Goal: Complete application form: Complete application form

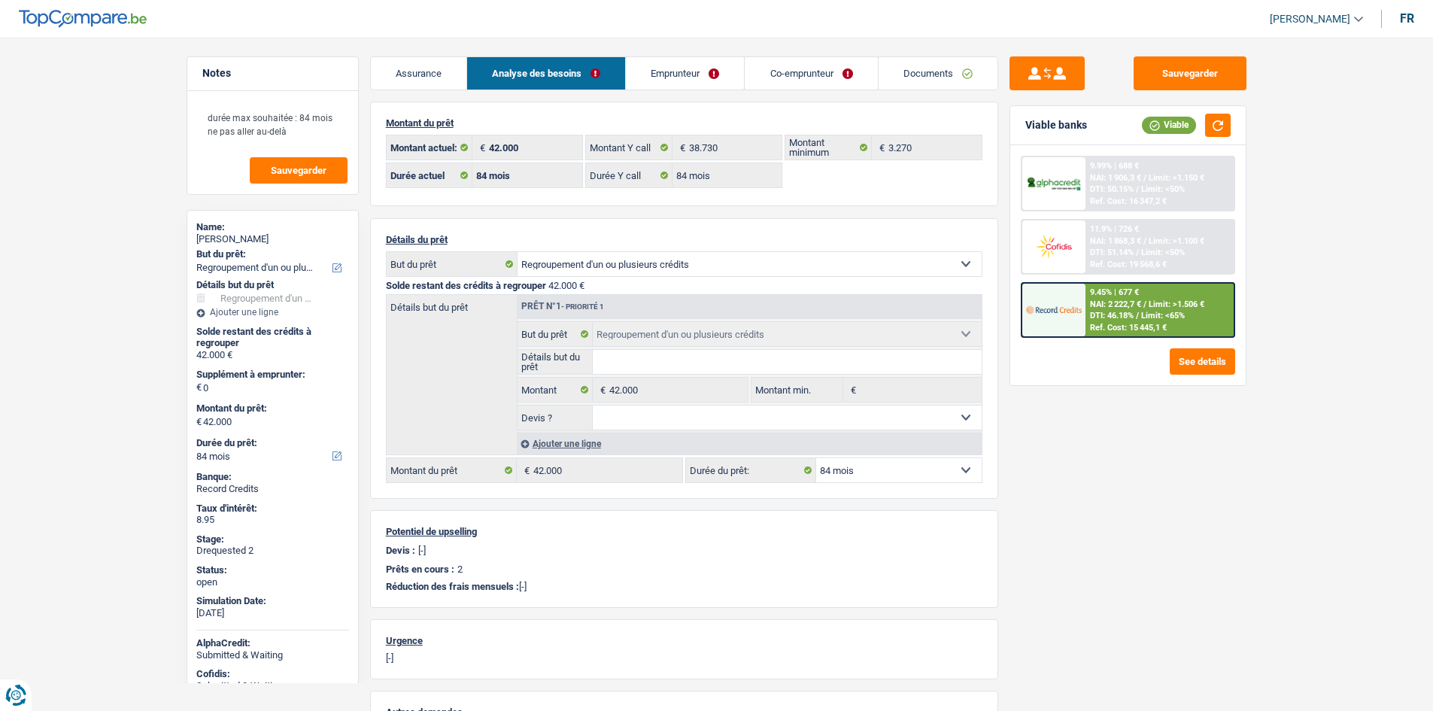
select select "refinancing"
select select "84"
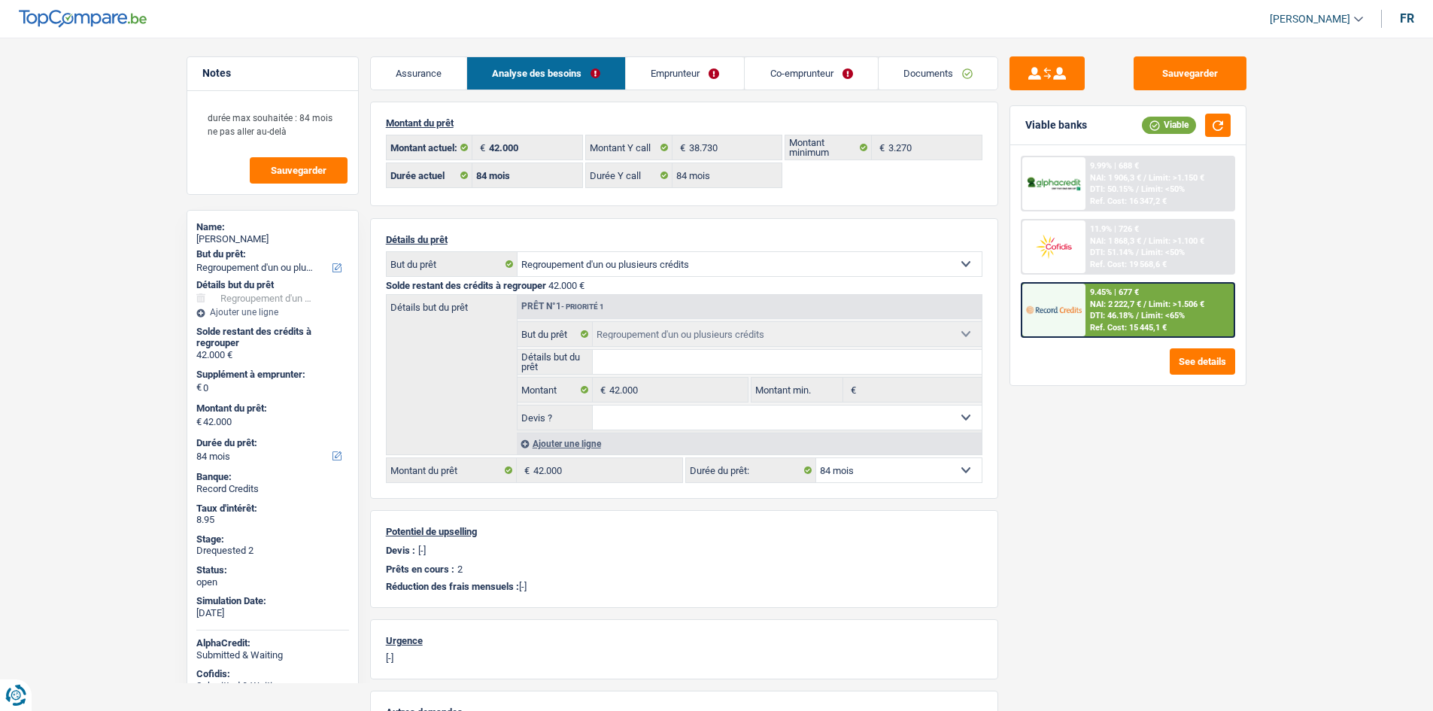
select select "refinancing"
select select "84"
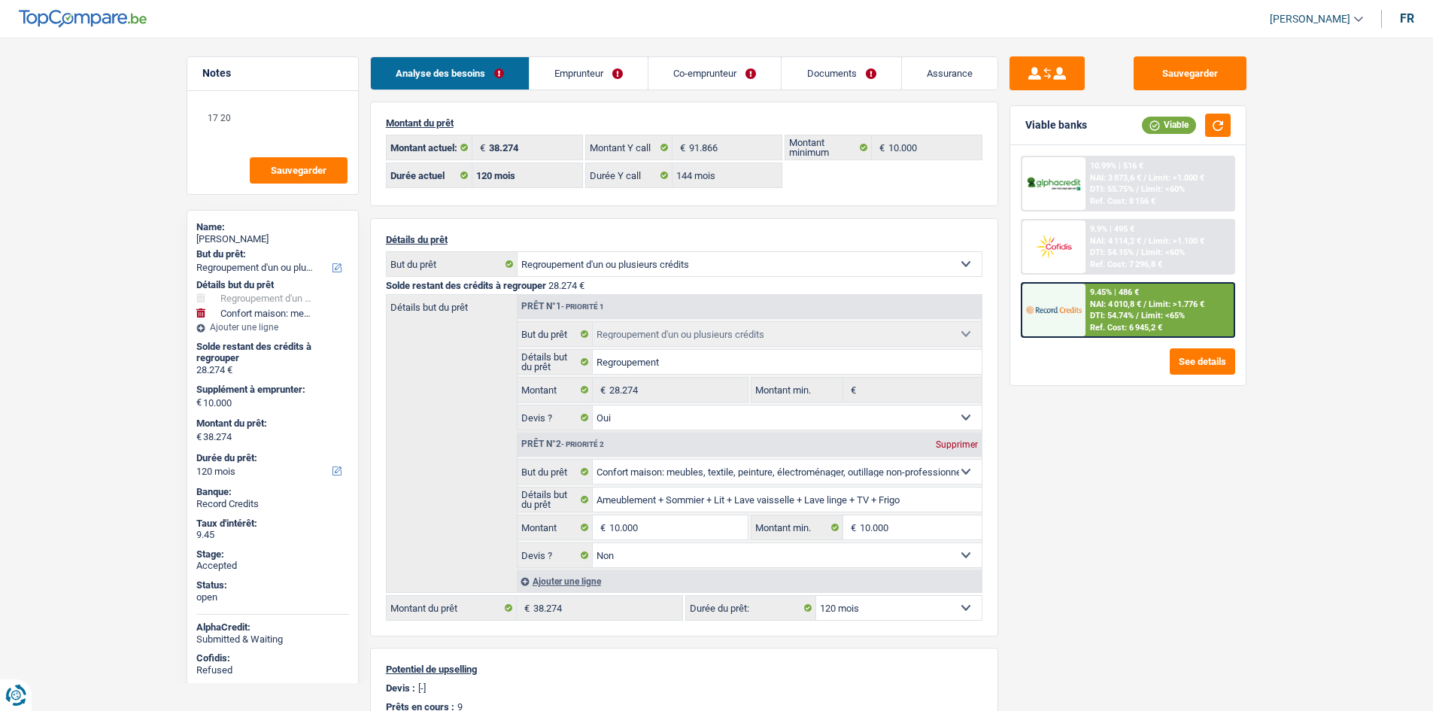
select select "refinancing"
select select "household"
select select "120"
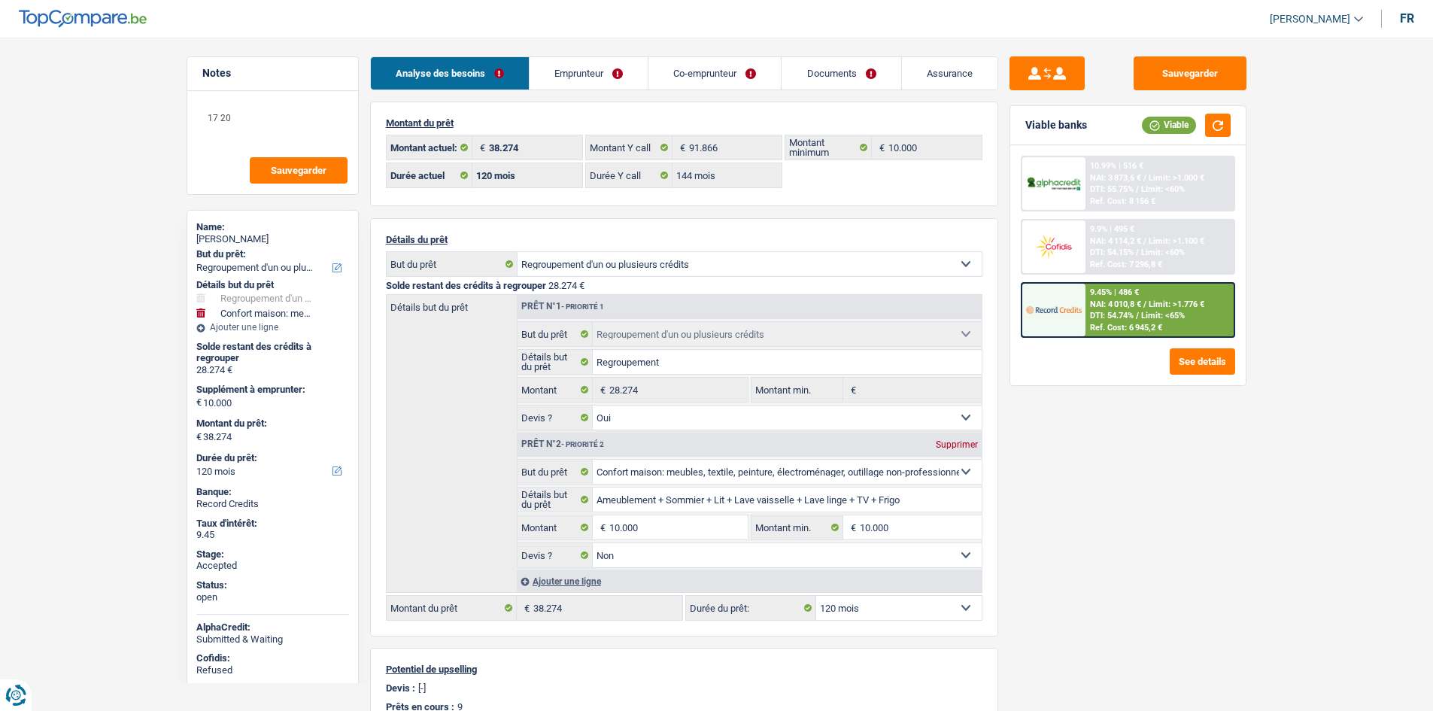
select select "144"
select select "refinancing"
select select "yes"
select select "household"
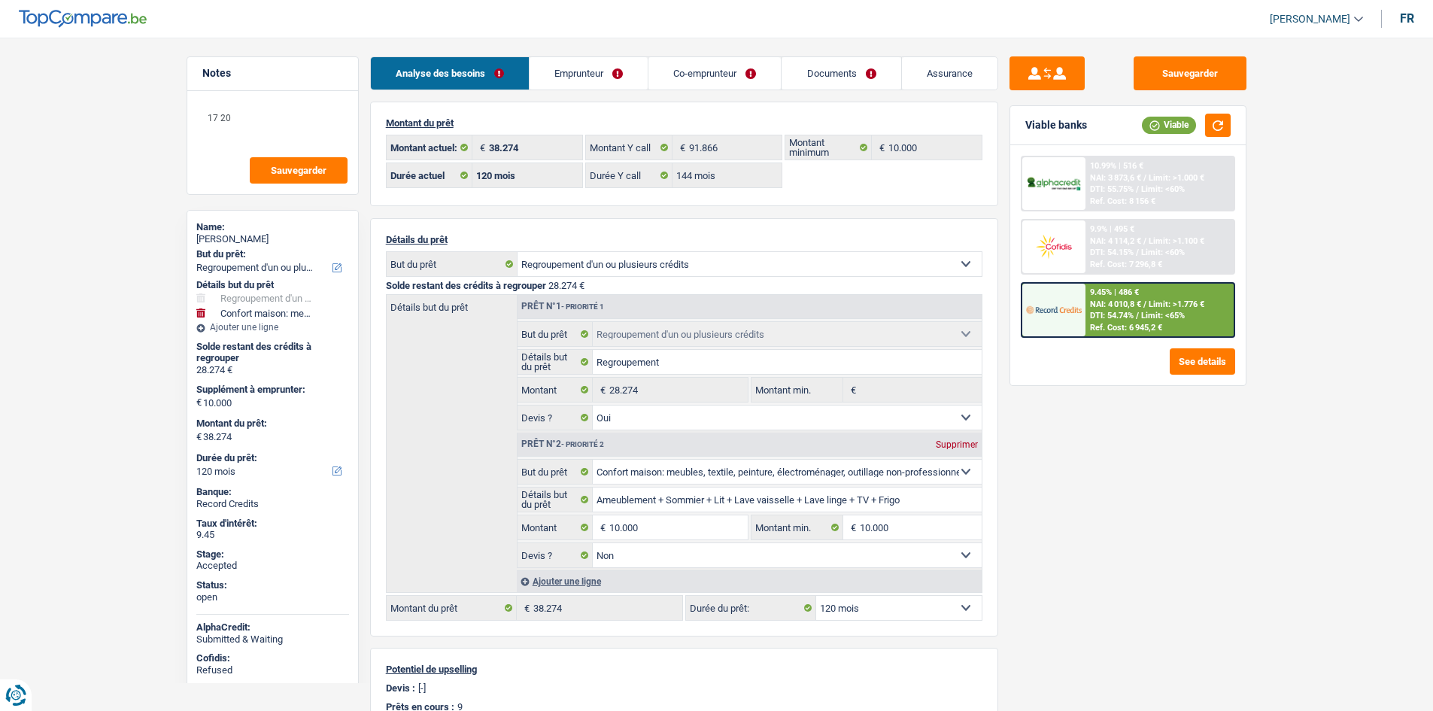
select select "false"
select select "120"
click at [1155, 499] on div "Sauvegarder Viable banks Viable 10.99% | 516 € NAI: 3 873,6 € / Limit: >1.000 €…" at bounding box center [1128, 369] width 260 height 627
click at [541, 64] on link "Emprunteur" at bounding box center [589, 73] width 118 height 32
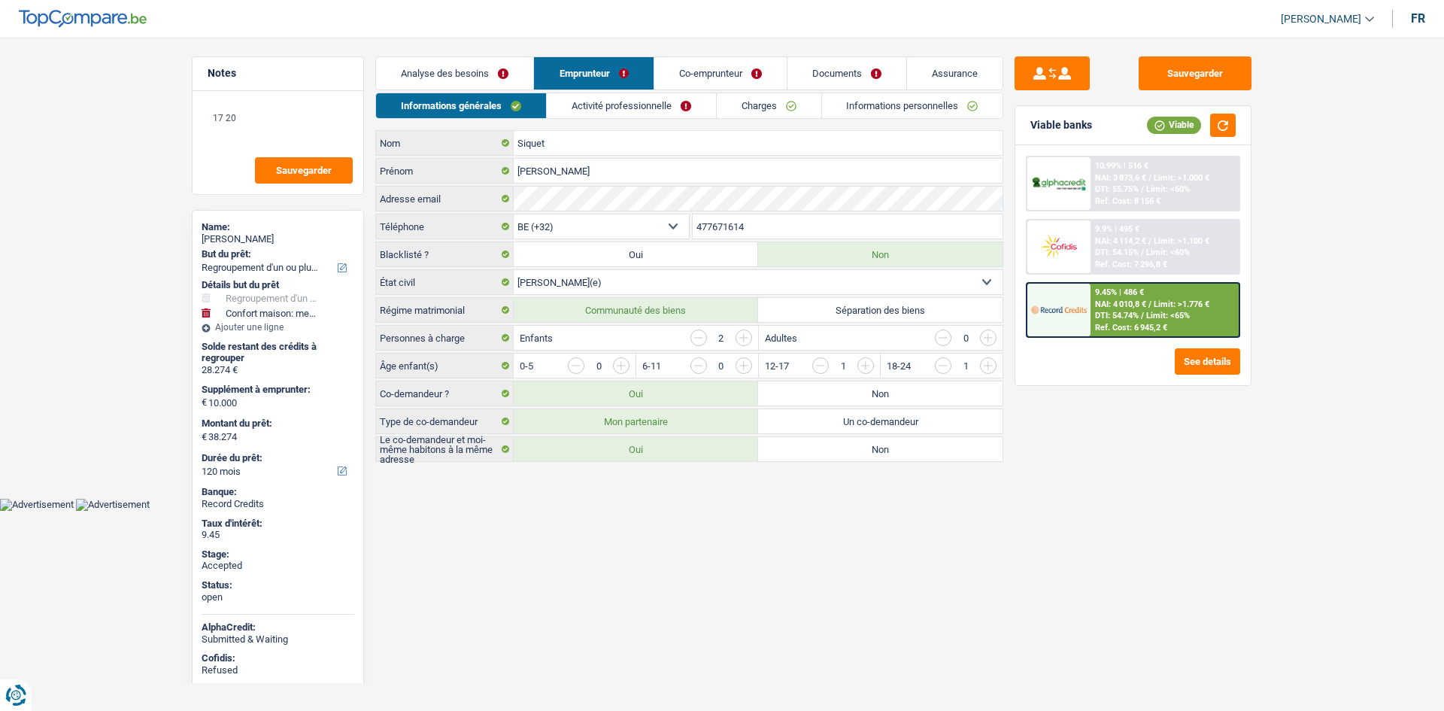
click at [752, 103] on link "Charges" at bounding box center [769, 105] width 105 height 25
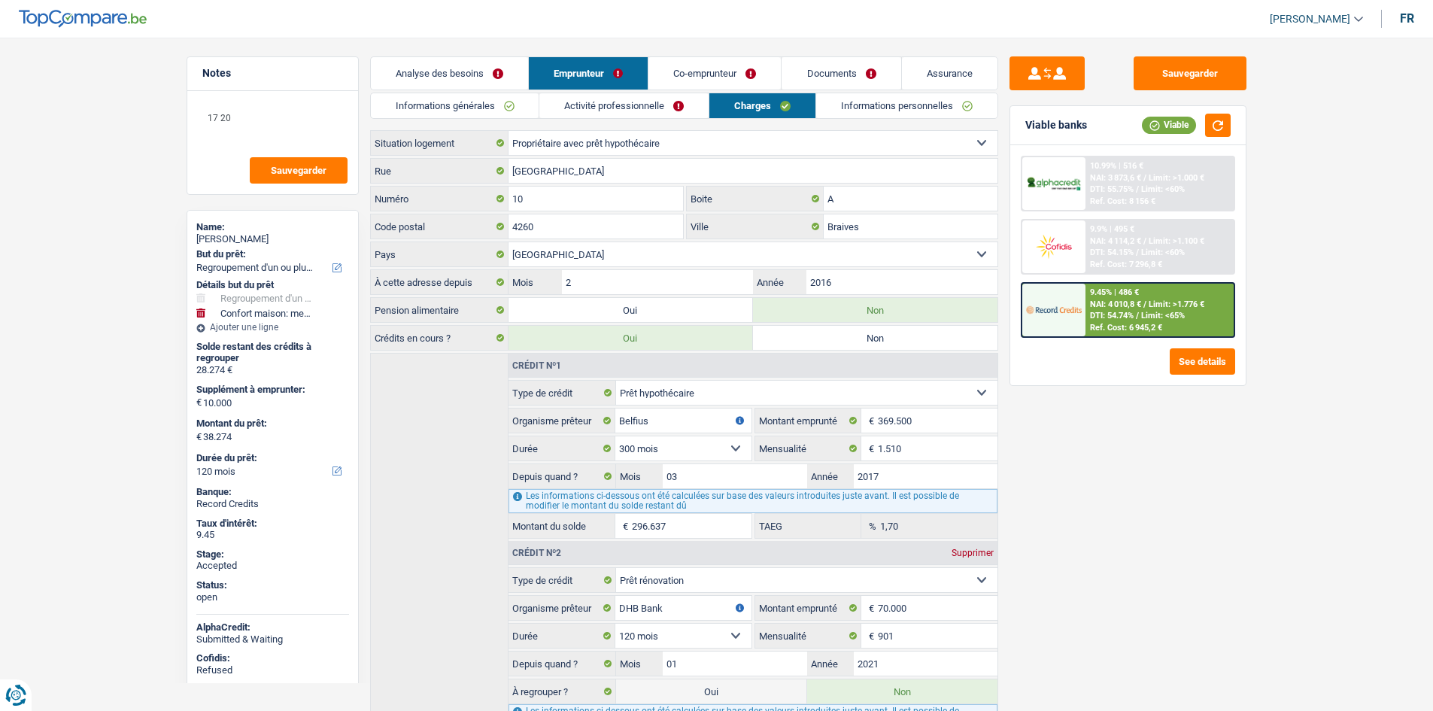
click at [1091, 457] on div "Sauvegarder Viable banks Viable 10.99% | 516 € NAI: 3 873,6 € / Limit: >1.000 €…" at bounding box center [1128, 369] width 260 height 627
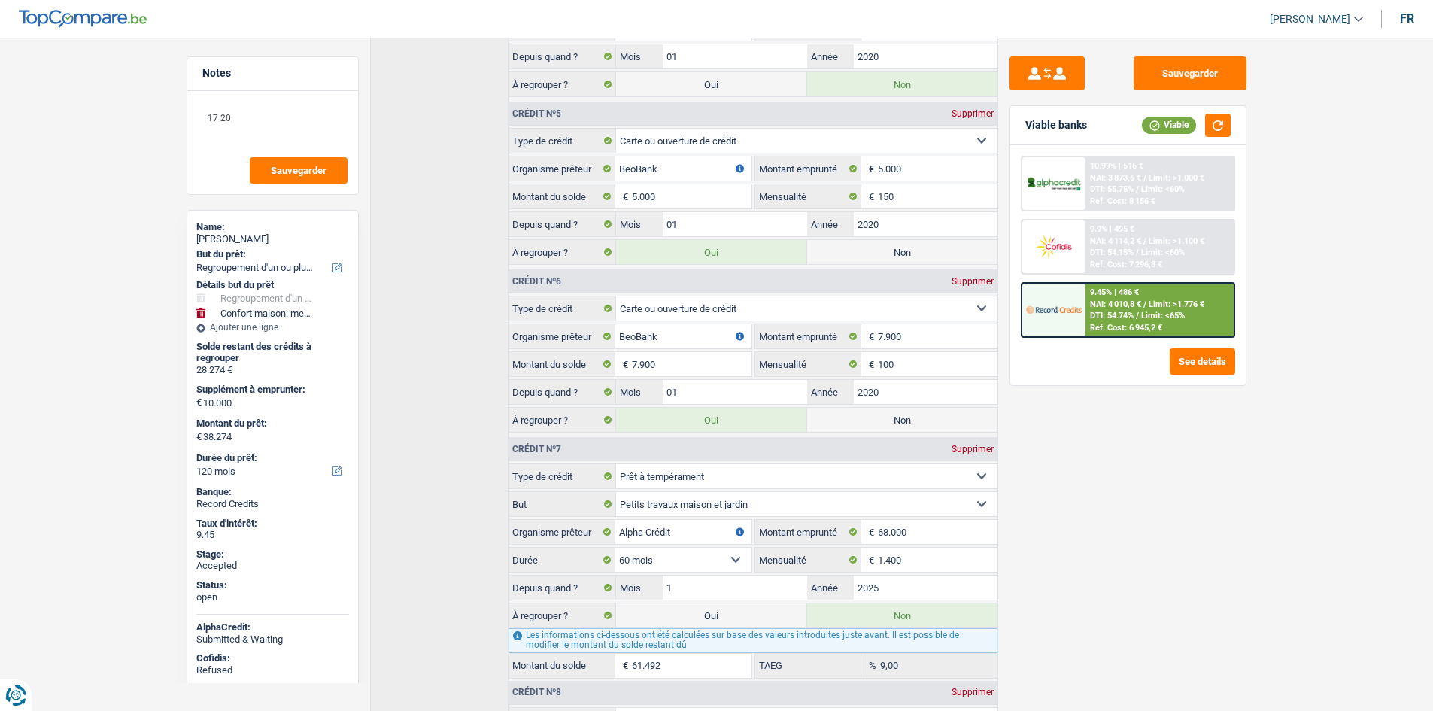
scroll to position [662, 0]
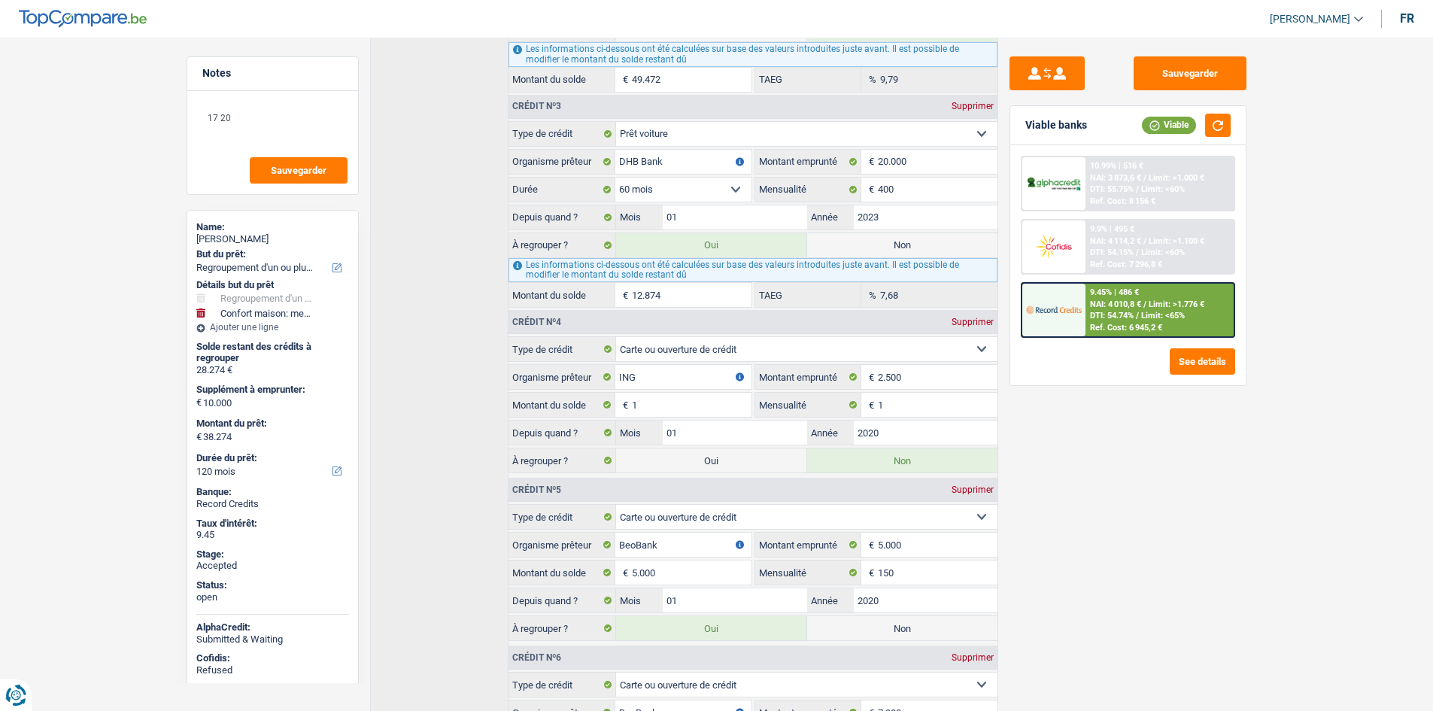
click at [1131, 521] on div "Sauvegarder Viable banks Viable 10.99% | 516 € NAI: 3 873,6 € / Limit: >1.000 €…" at bounding box center [1128, 369] width 260 height 627
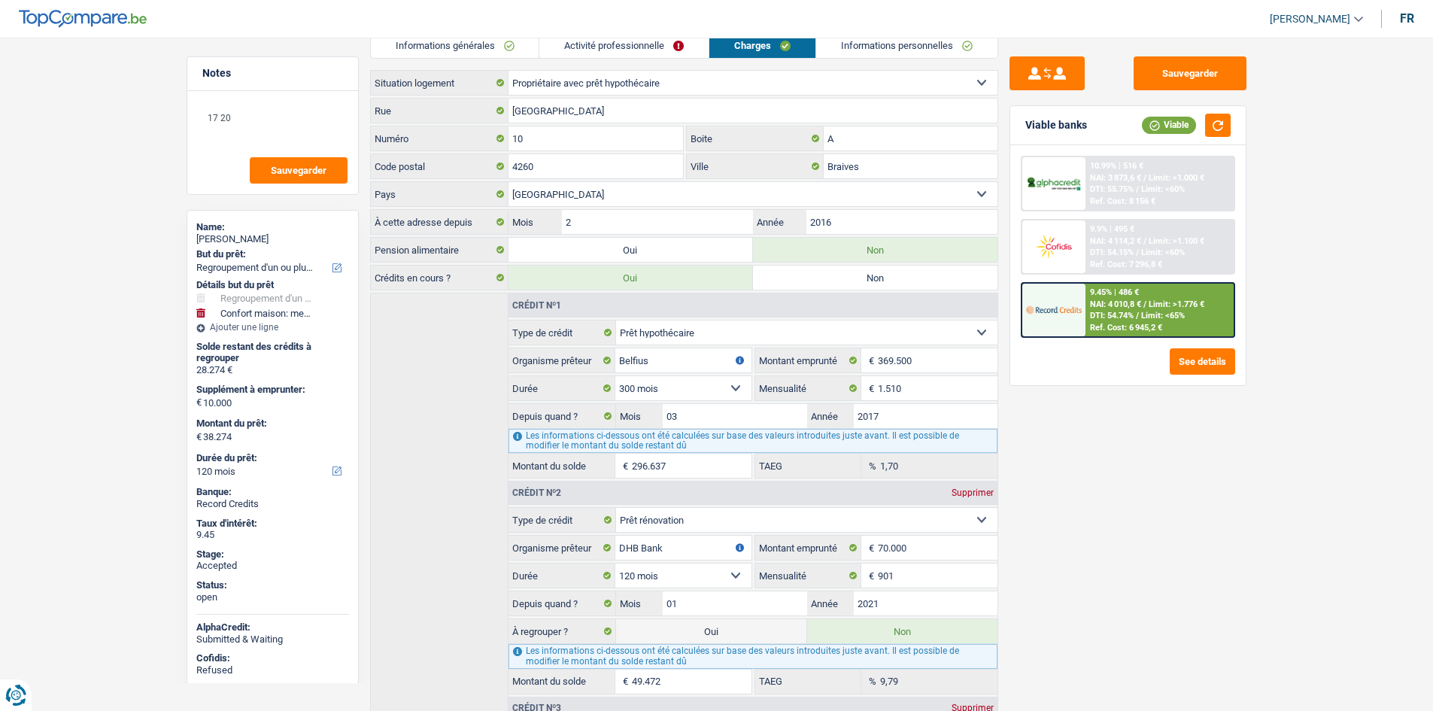
scroll to position [0, 0]
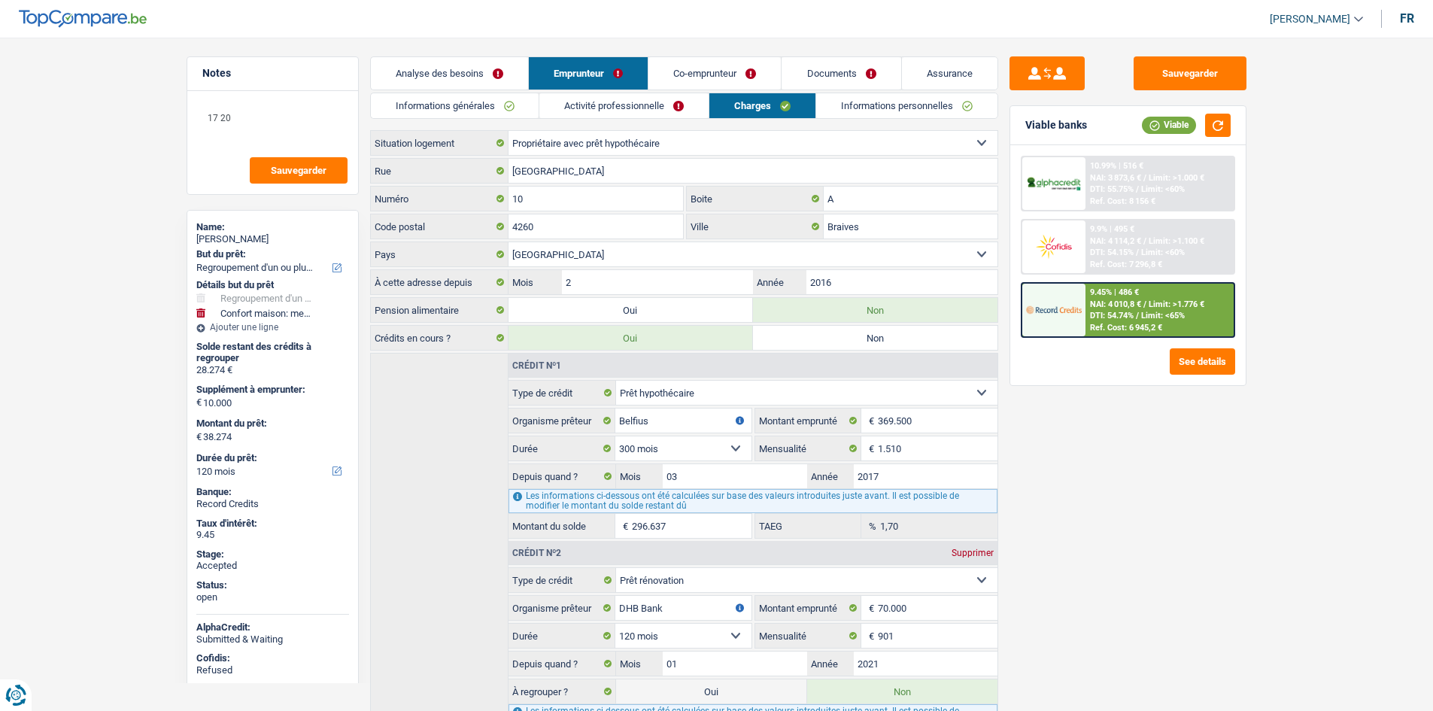
click at [642, 96] on link "Activité professionnelle" at bounding box center [623, 105] width 169 height 25
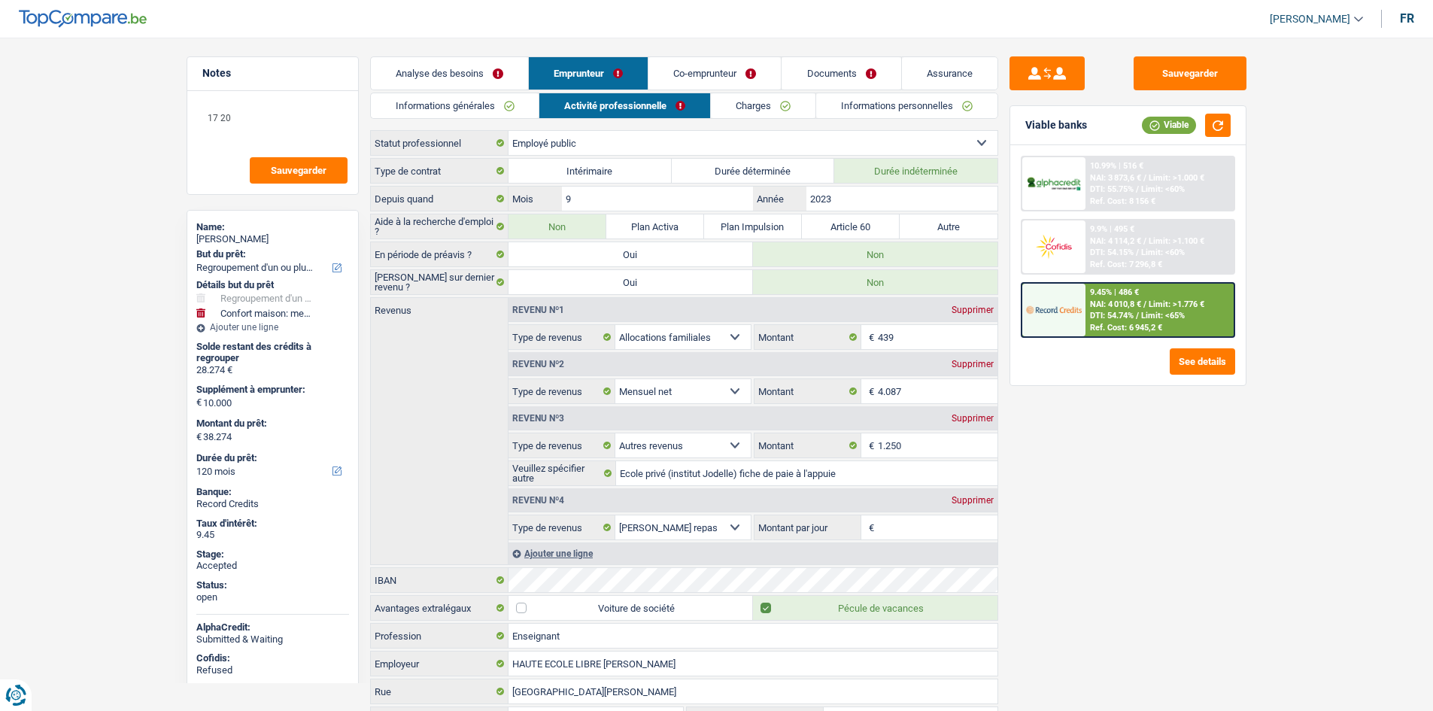
click at [751, 105] on link "Charges" at bounding box center [763, 105] width 105 height 25
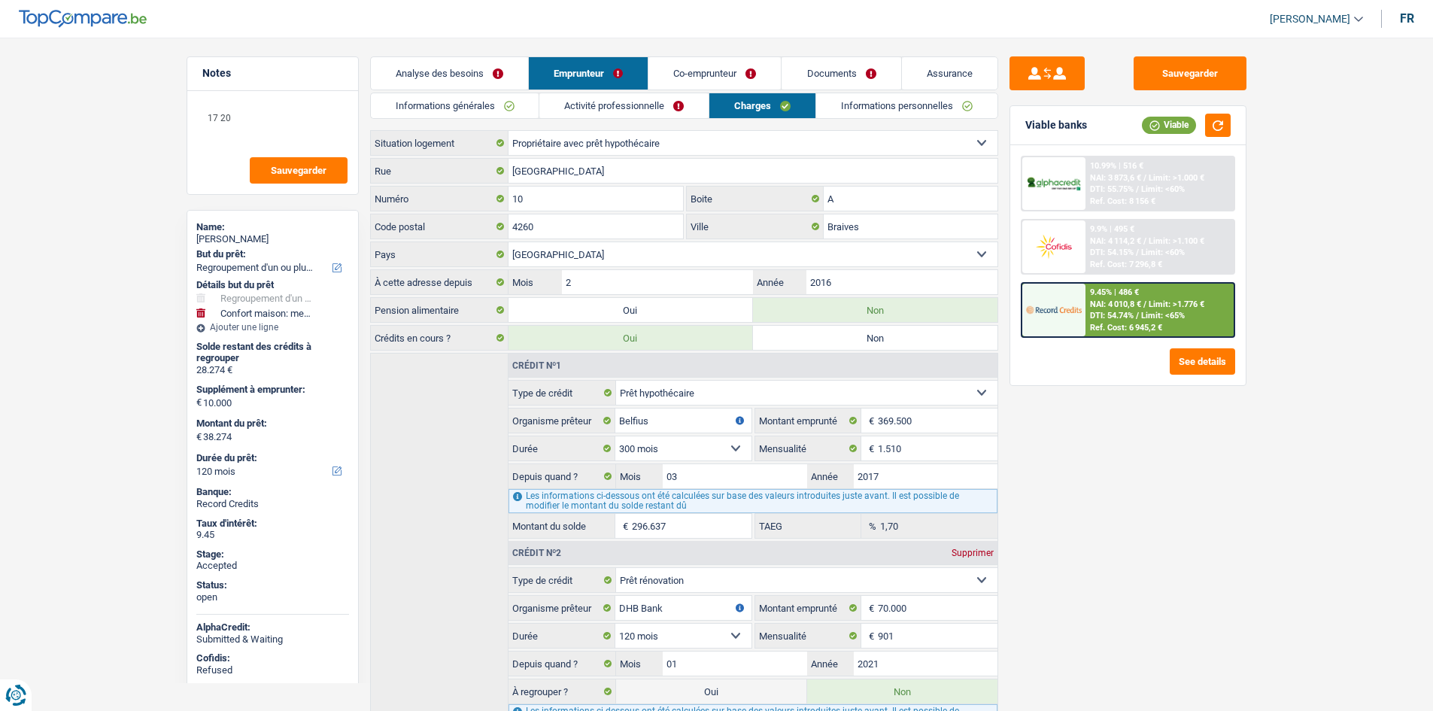
click at [701, 72] on link "Co-emprunteur" at bounding box center [714, 73] width 132 height 32
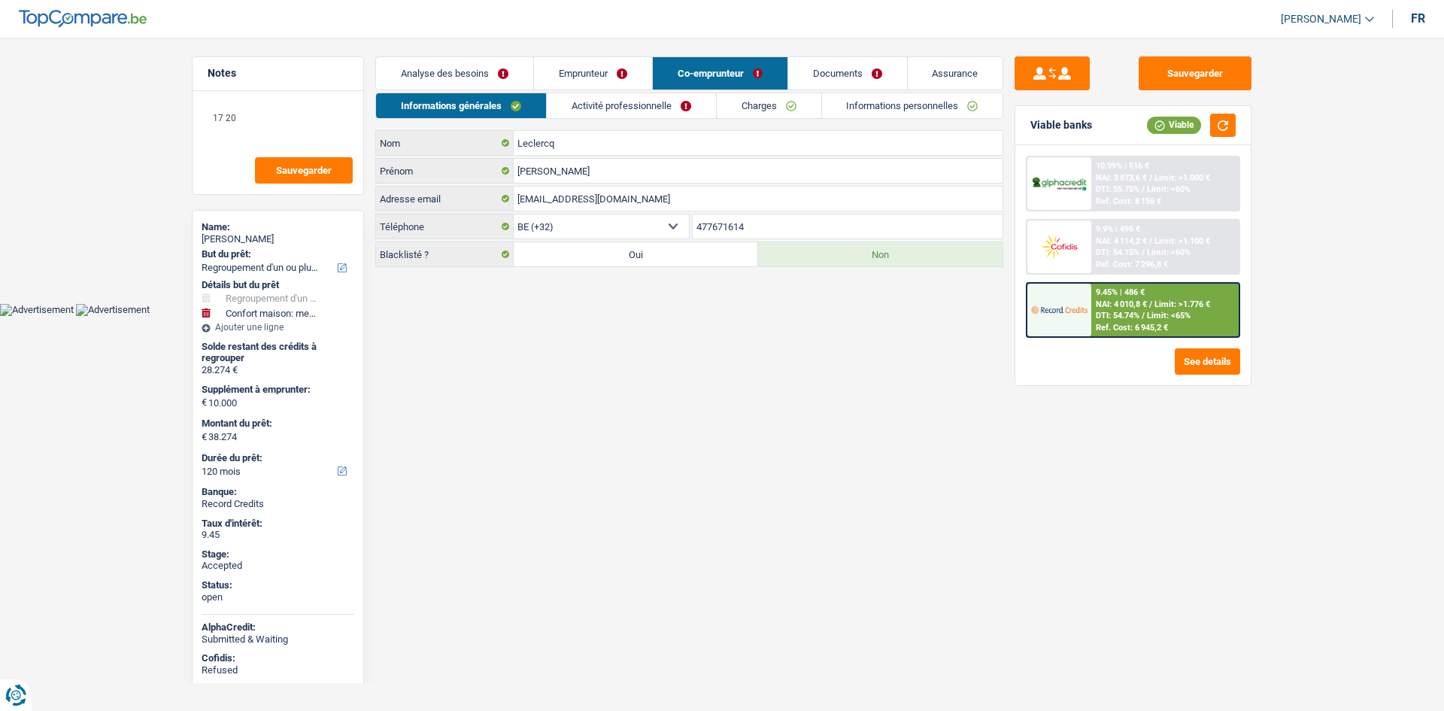
click at [667, 111] on link "Activité professionnelle" at bounding box center [631, 105] width 169 height 25
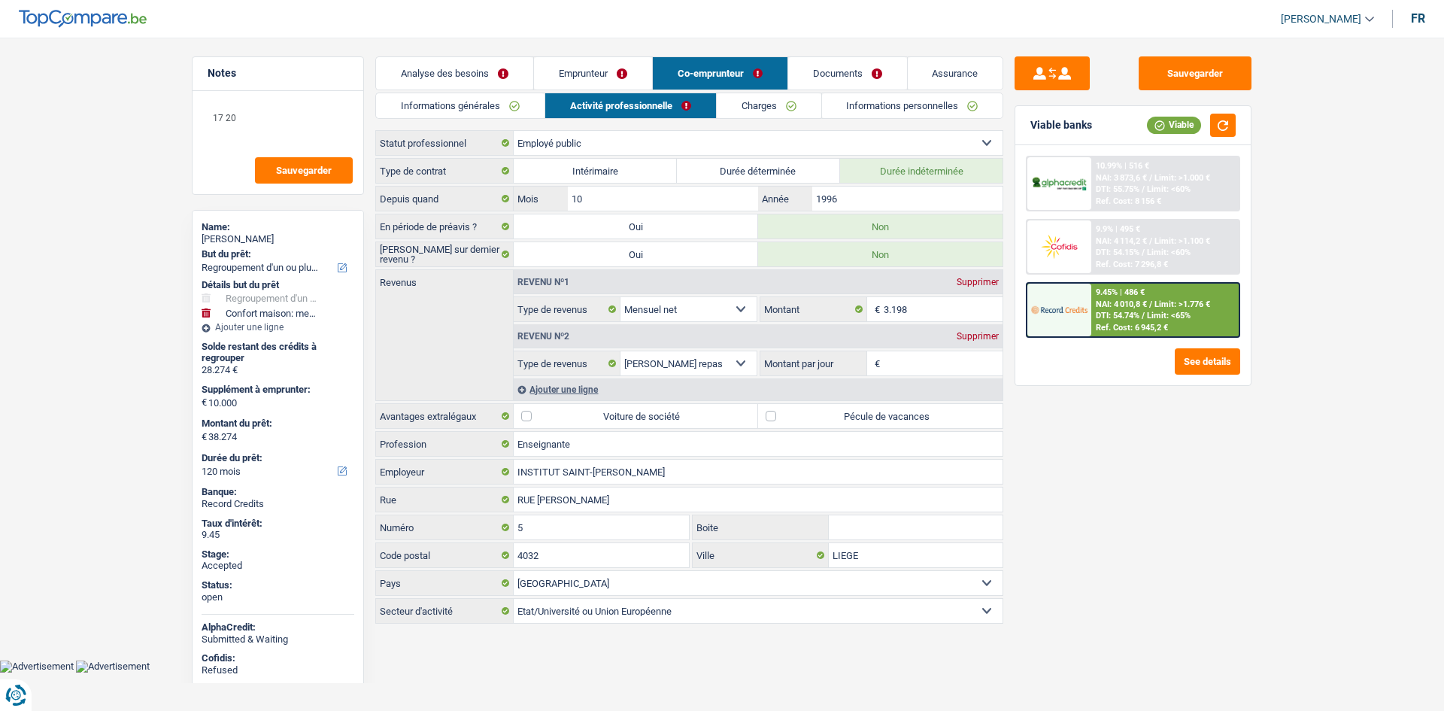
click at [796, 117] on link "Charges" at bounding box center [769, 105] width 105 height 25
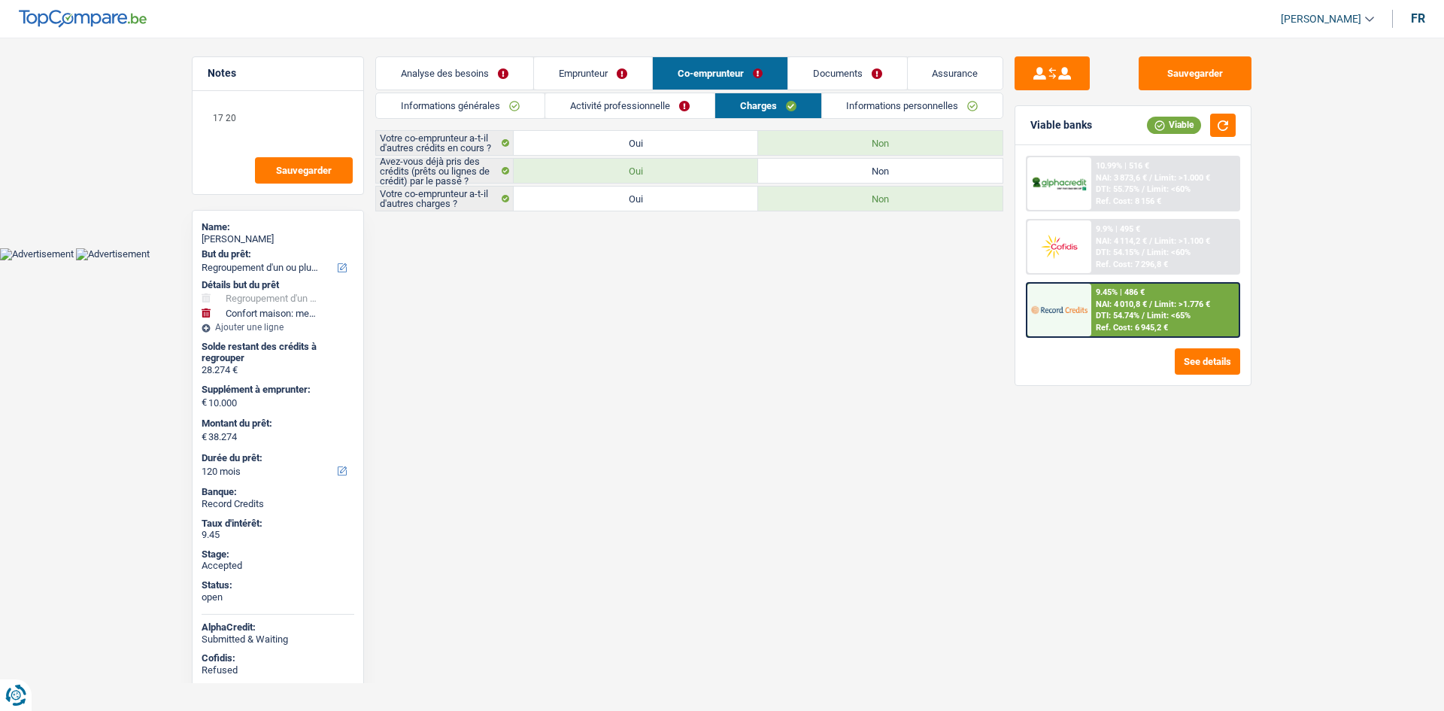
click at [602, 78] on link "Emprunteur" at bounding box center [593, 73] width 118 height 32
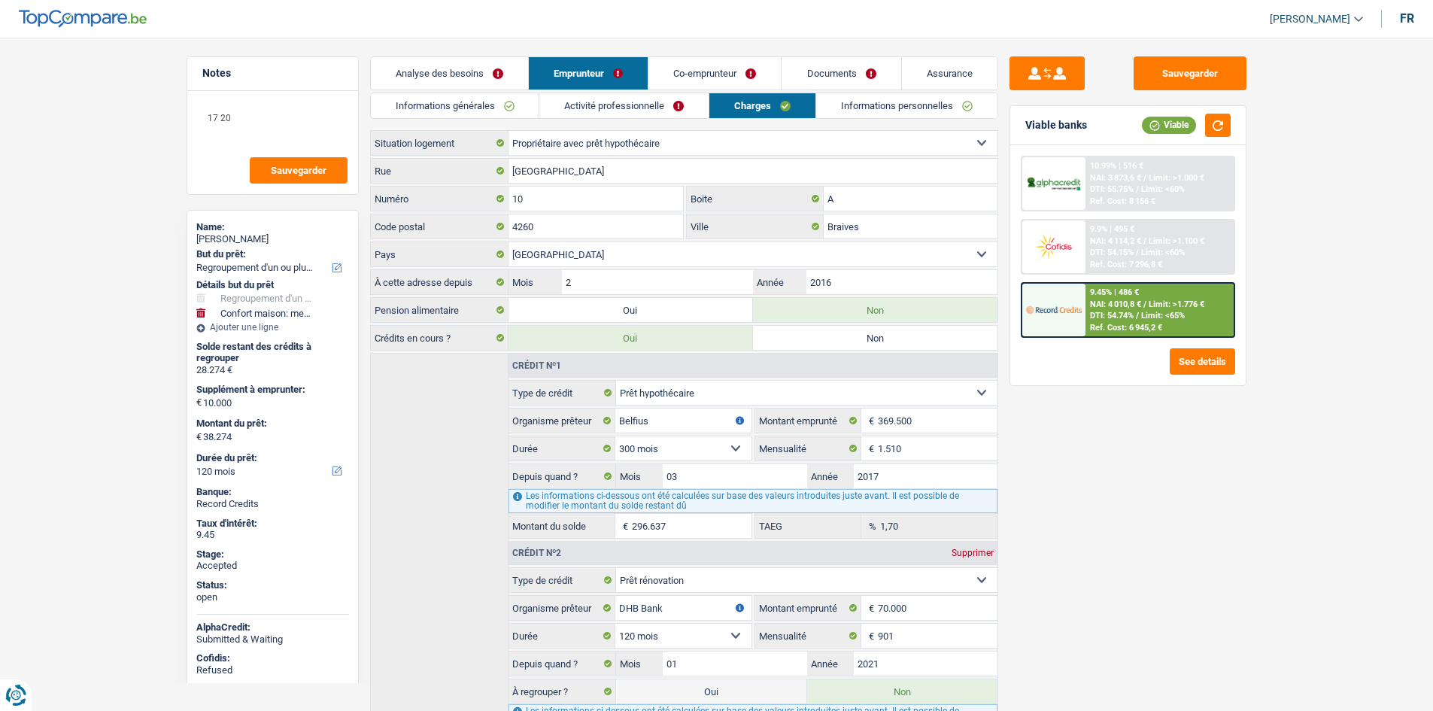
click at [1186, 496] on div "Sauvegarder Viable banks Viable 10.99% | 516 € NAI: 3 873,6 € / Limit: >1.000 €…" at bounding box center [1128, 369] width 260 height 627
drag, startPoint x: 1186, startPoint y: 496, endPoint x: 1131, endPoint y: 542, distance: 71.7
click at [1131, 542] on div "Sauvegarder Viable banks Viable 10.99% | 516 € NAI: 3 873,6 € / Limit: >1.000 €…" at bounding box center [1128, 369] width 260 height 627
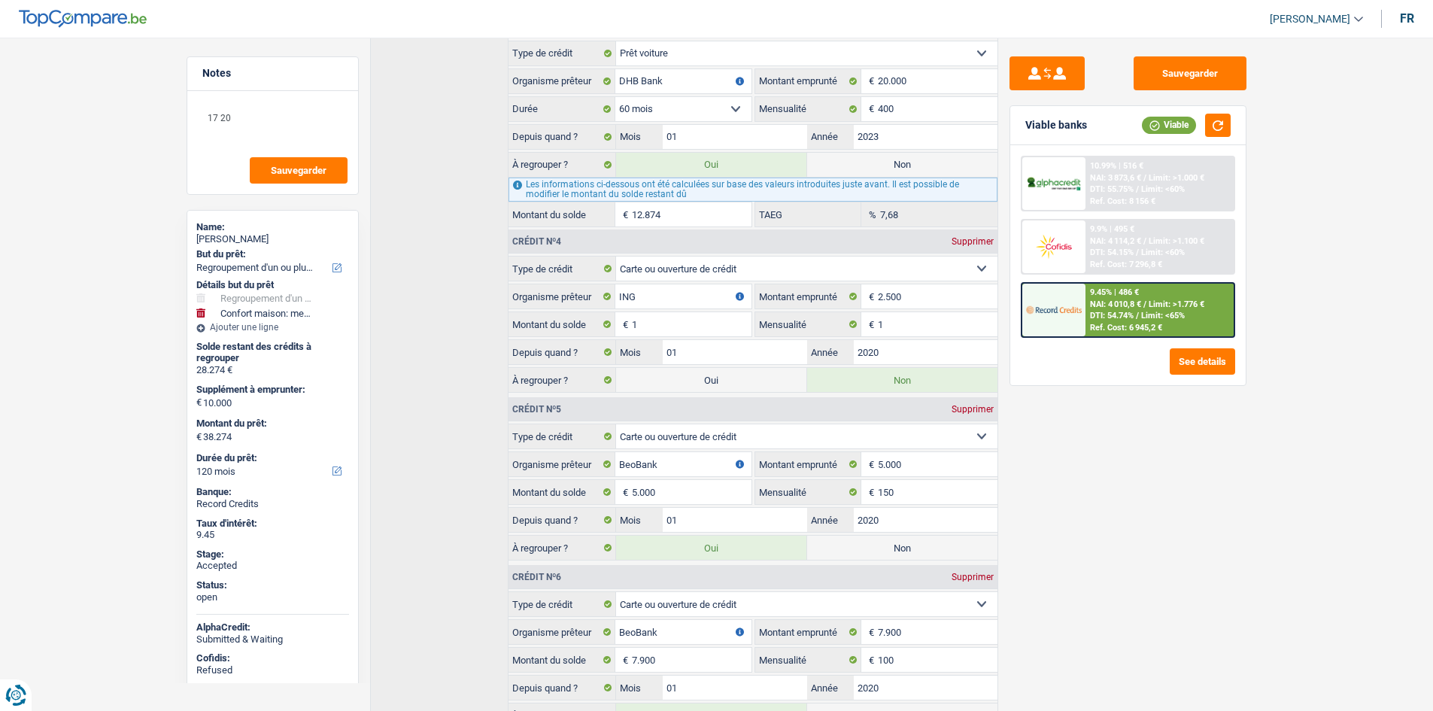
scroll to position [1053, 0]
